Goal: Task Accomplishment & Management: Use online tool/utility

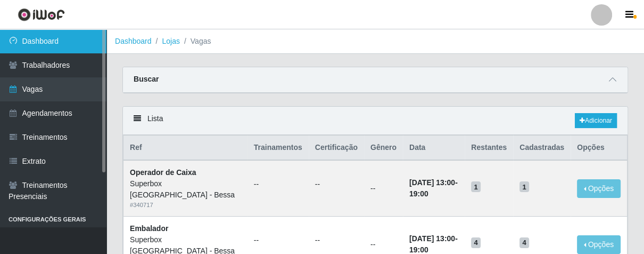
click at [65, 34] on link "Dashboard" at bounding box center [53, 41] width 107 height 24
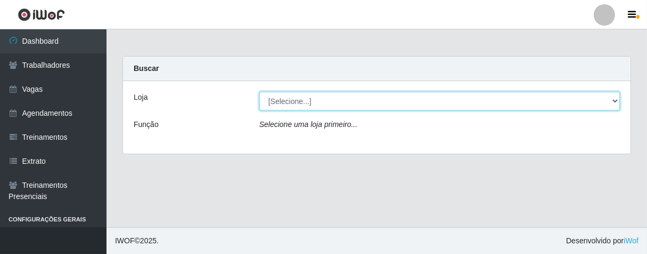
click at [610, 96] on select "[Selecione...] Superbox [GEOGRAPHIC_DATA] - Bessa" at bounding box center [439, 101] width 361 height 19
select select "206"
click at [259, 92] on select "[Selecione...] Superbox [GEOGRAPHIC_DATA] - Bessa" at bounding box center [439, 101] width 361 height 19
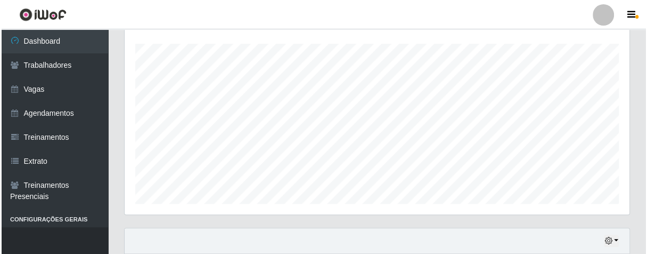
scroll to position [330, 0]
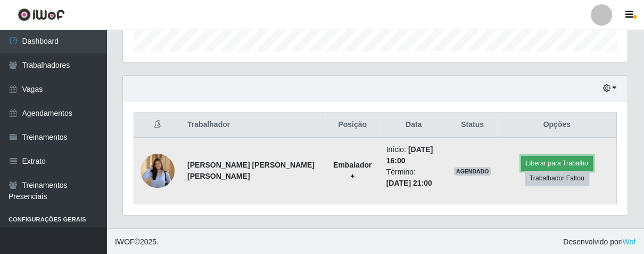
click at [527, 160] on button "Liberar para Trabalho" at bounding box center [557, 163] width 72 height 15
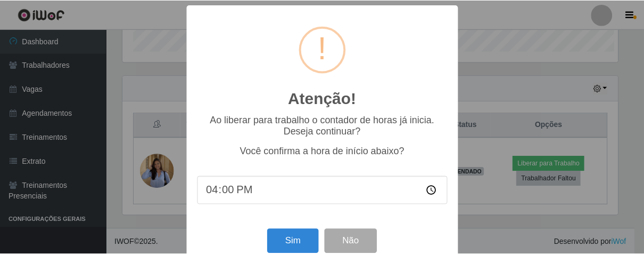
scroll to position [220, 498]
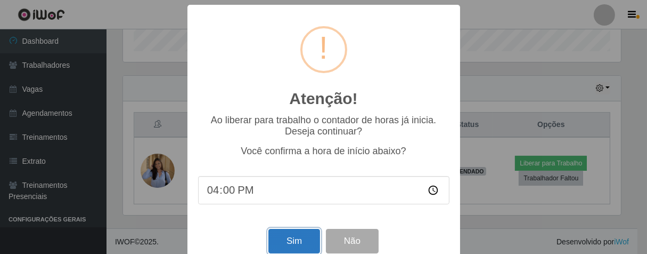
click at [301, 238] on button "Sim" at bounding box center [294, 240] width 52 height 25
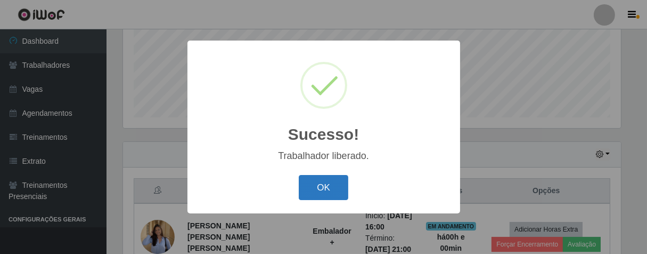
click at [316, 192] on button "OK" at bounding box center [324, 187] width 50 height 25
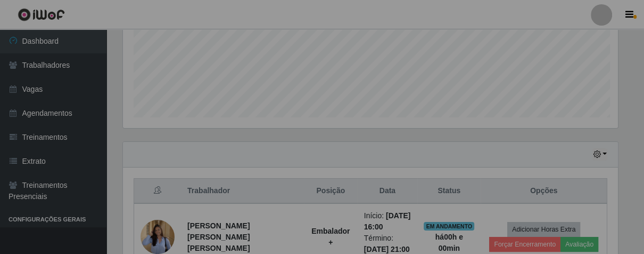
scroll to position [220, 504]
